Goal: Transaction & Acquisition: Download file/media

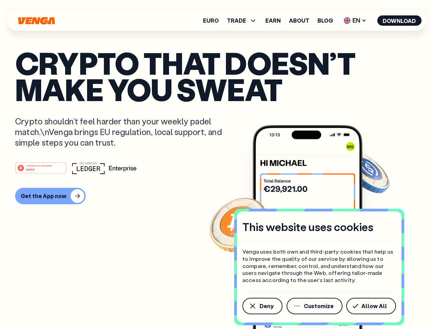
click at [217, 165] on div "#1 PRODUCT OF THE MONTH Web3" at bounding box center [216, 168] width 403 height 12
click at [262, 306] on span "Deny" at bounding box center [267, 306] width 14 height 5
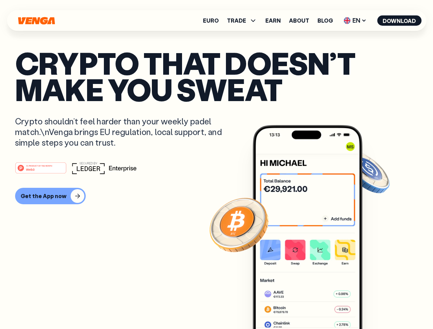
click at [315, 306] on img at bounding box center [308, 240] width 110 height 230
click at [373, 306] on article "Crypto that doesn’t make you sweat Crypto shouldn’t feel harder than your weekl…" at bounding box center [216, 178] width 403 height 257
click at [244, 21] on span "TRADE" at bounding box center [236, 20] width 19 height 5
click at [356, 21] on span "EN" at bounding box center [355, 20] width 28 height 11
click at [400, 21] on button "Download" at bounding box center [399, 20] width 44 height 10
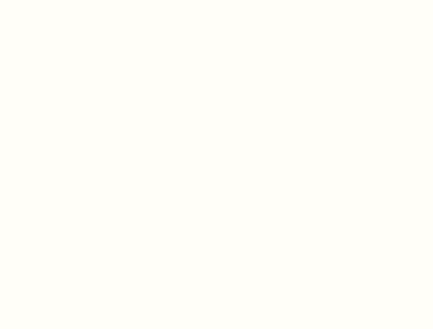
click at [217, 0] on html "This website uses cookies Venga uses both own and third-party cookies that help…" at bounding box center [216, 0] width 433 height 0
click at [49, 0] on html "This website uses cookies Venga uses both own and third-party cookies that help…" at bounding box center [216, 0] width 433 height 0
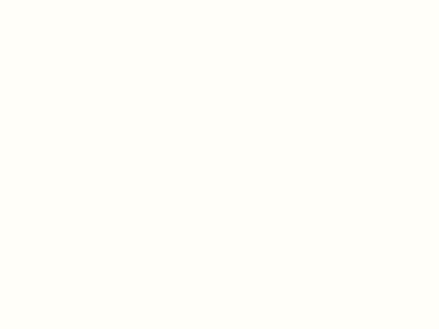
click at [42, 0] on html "This website uses cookies Venga uses both own and third-party cookies that help…" at bounding box center [219, 0] width 439 height 0
